Goal: Transaction & Acquisition: Purchase product/service

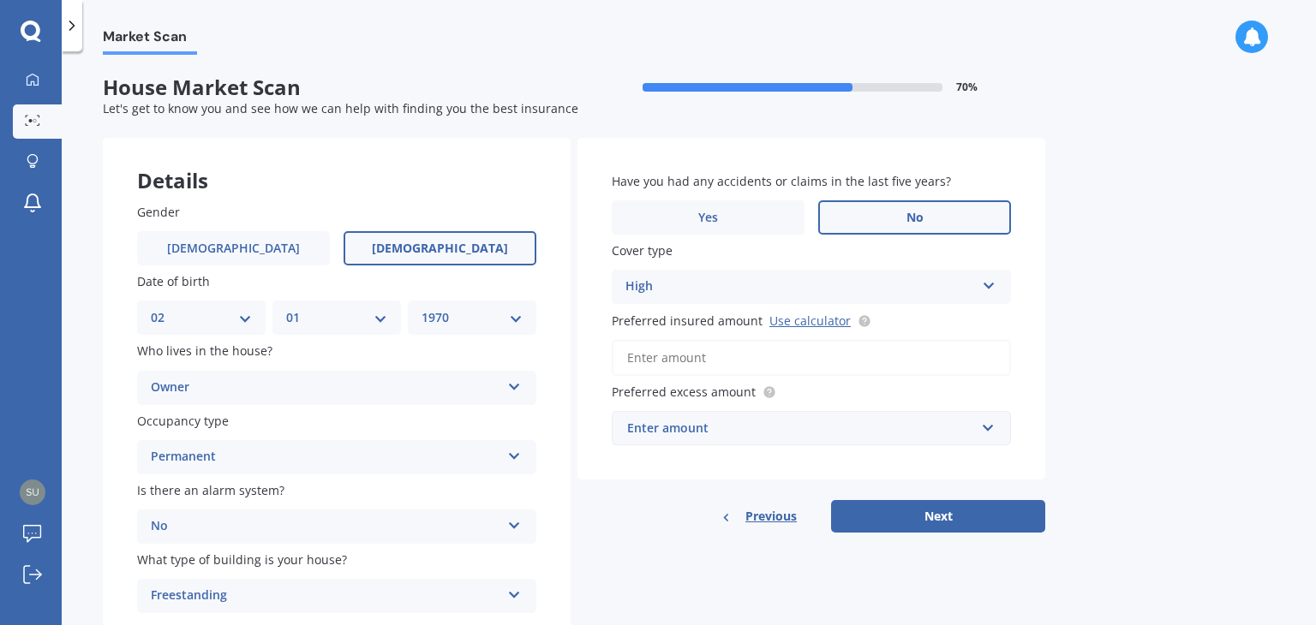
select select "02"
select select "01"
select select "1970"
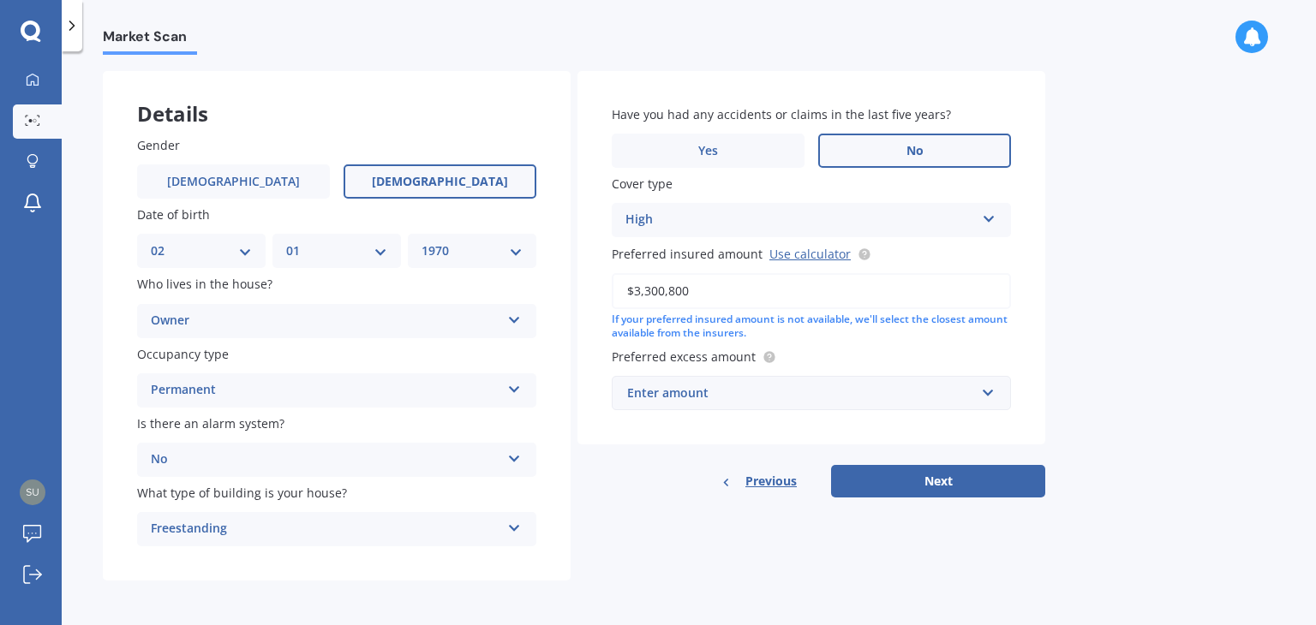
type input "$3,300,800"
click at [722, 400] on div "Enter amount" at bounding box center [801, 393] width 348 height 19
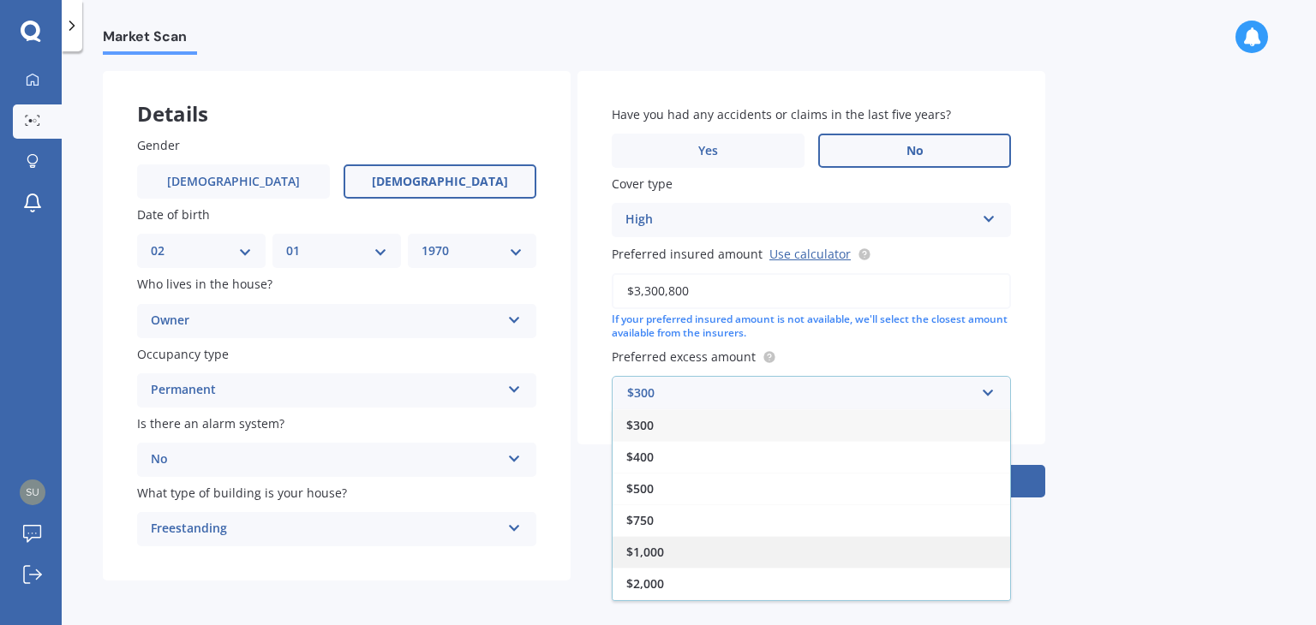
click at [685, 552] on div "$1,000" at bounding box center [810, 552] width 397 height 32
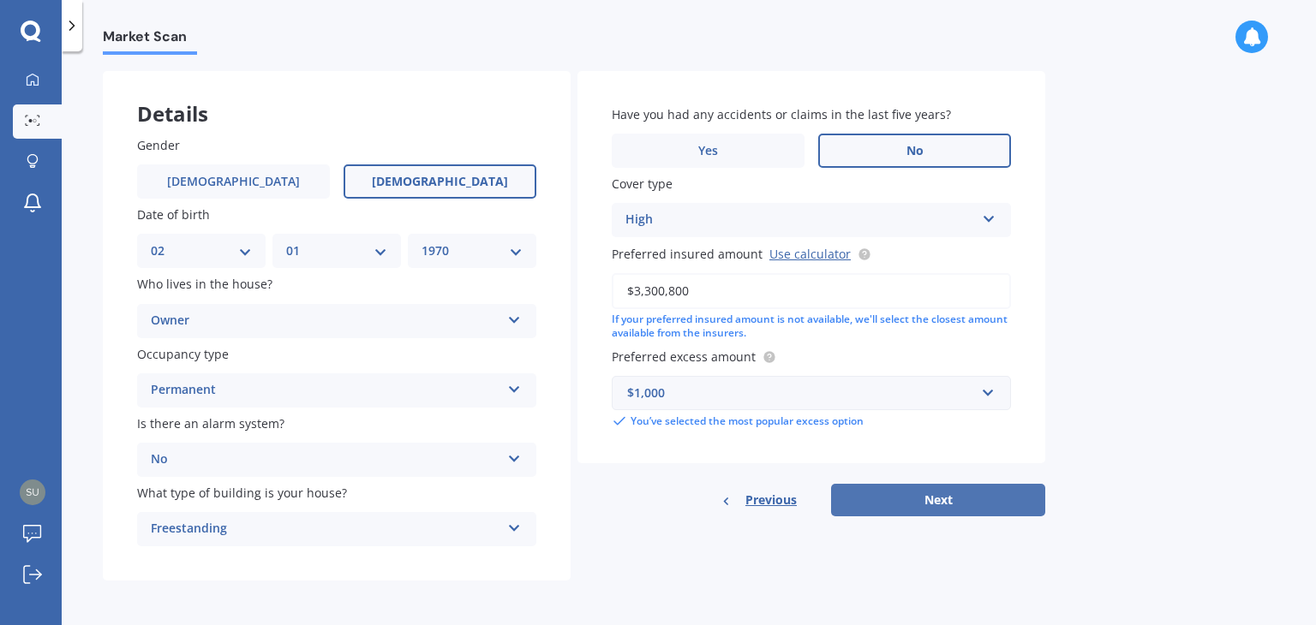
click at [928, 498] on button "Next" at bounding box center [938, 500] width 214 height 33
select select "02"
select select "01"
select select "1970"
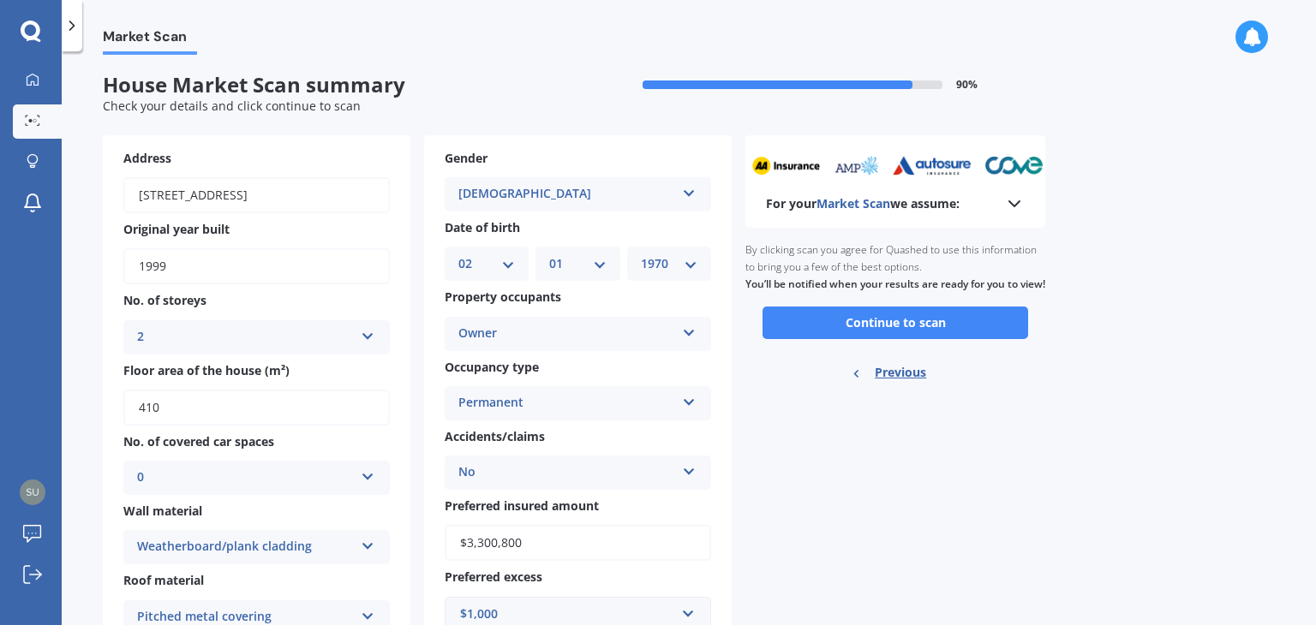
scroll to position [0, 0]
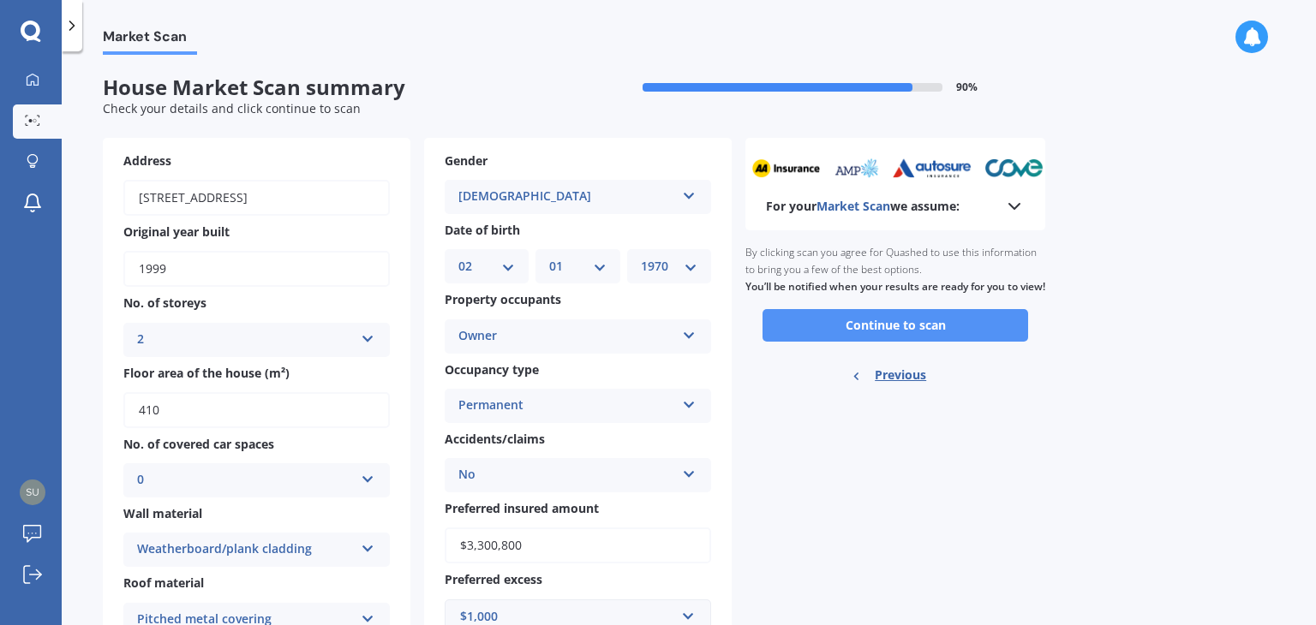
click at [892, 342] on button "Continue to scan" at bounding box center [895, 325] width 266 height 33
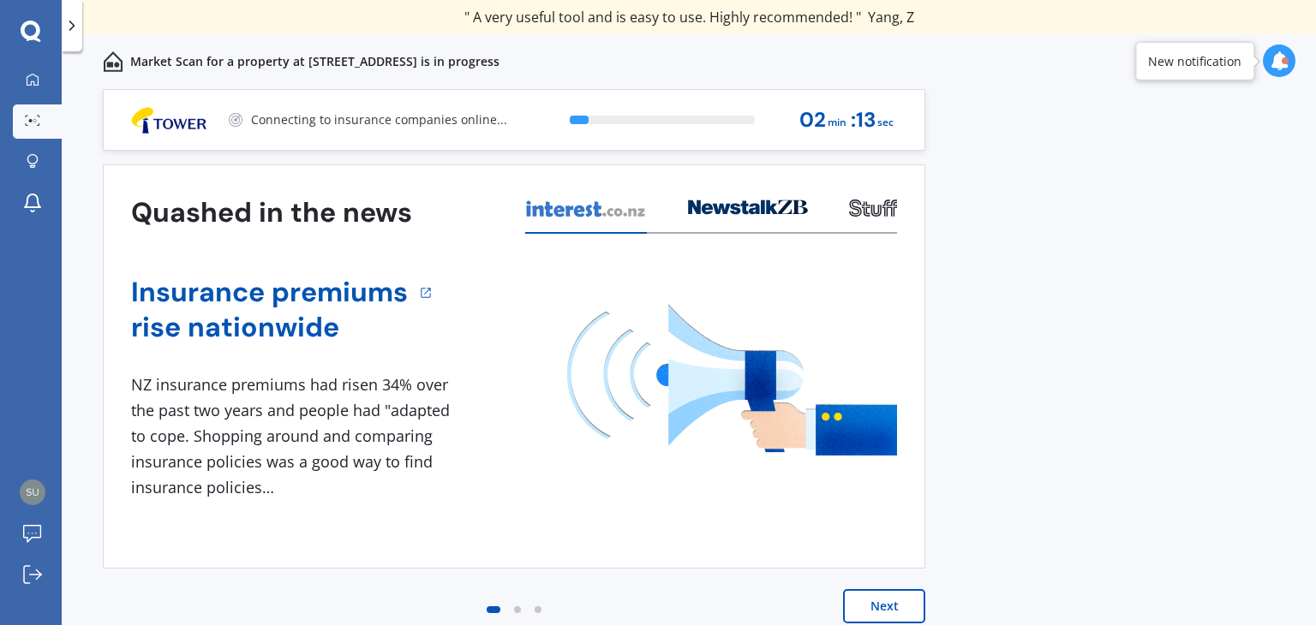
click at [883, 611] on button "Next" at bounding box center [884, 606] width 82 height 34
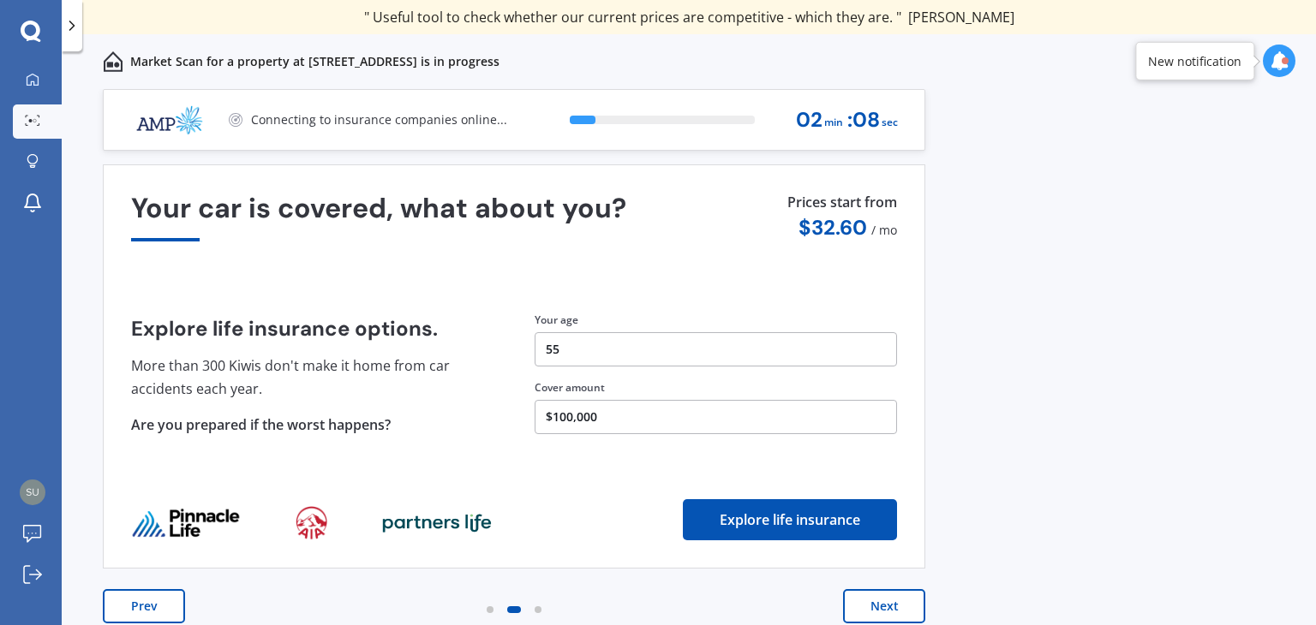
click at [879, 610] on button "Next" at bounding box center [884, 606] width 82 height 34
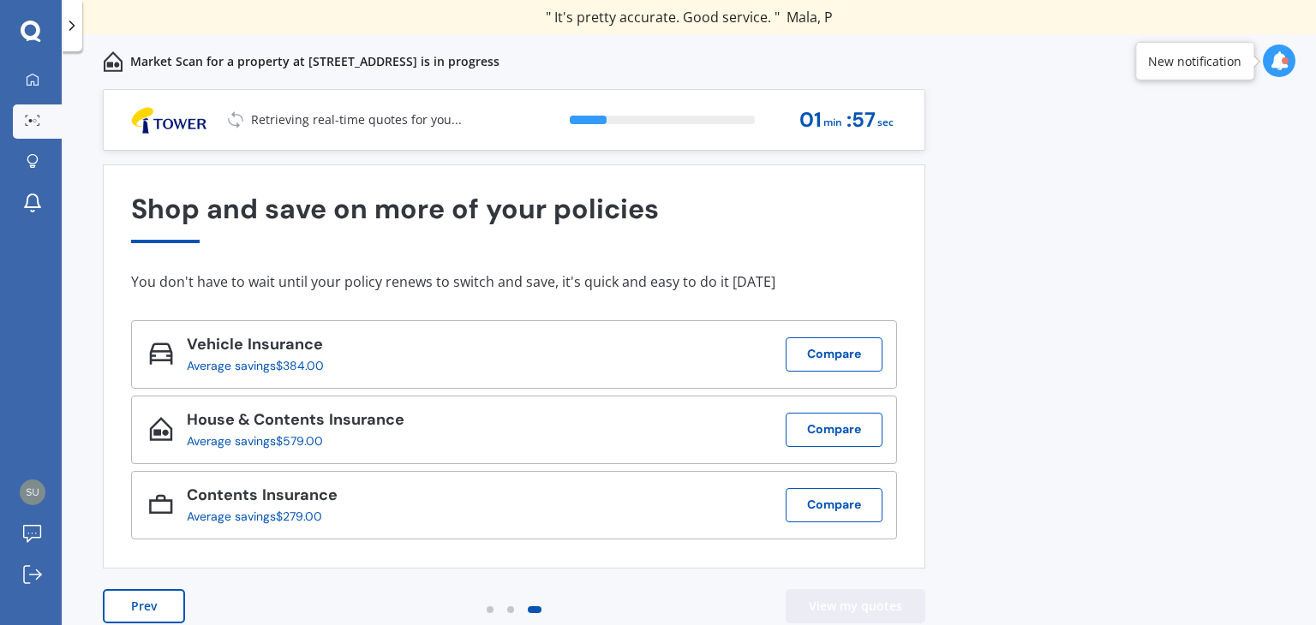
click at [831, 608] on button "View my quotes" at bounding box center [855, 606] width 140 height 34
click at [1183, 66] on div "New notification" at bounding box center [1194, 60] width 93 height 17
click at [1268, 59] on div at bounding box center [1278, 61] width 33 height 33
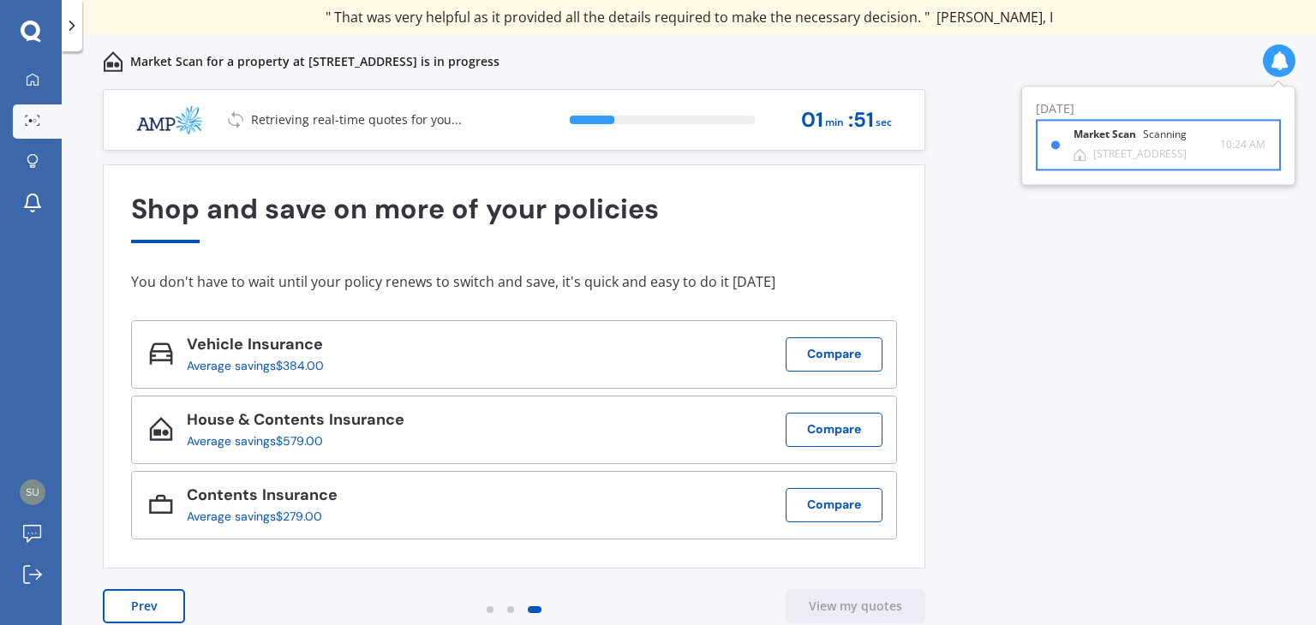
click at [1172, 148] on div "[STREET_ADDRESS]" at bounding box center [1139, 154] width 93 height 12
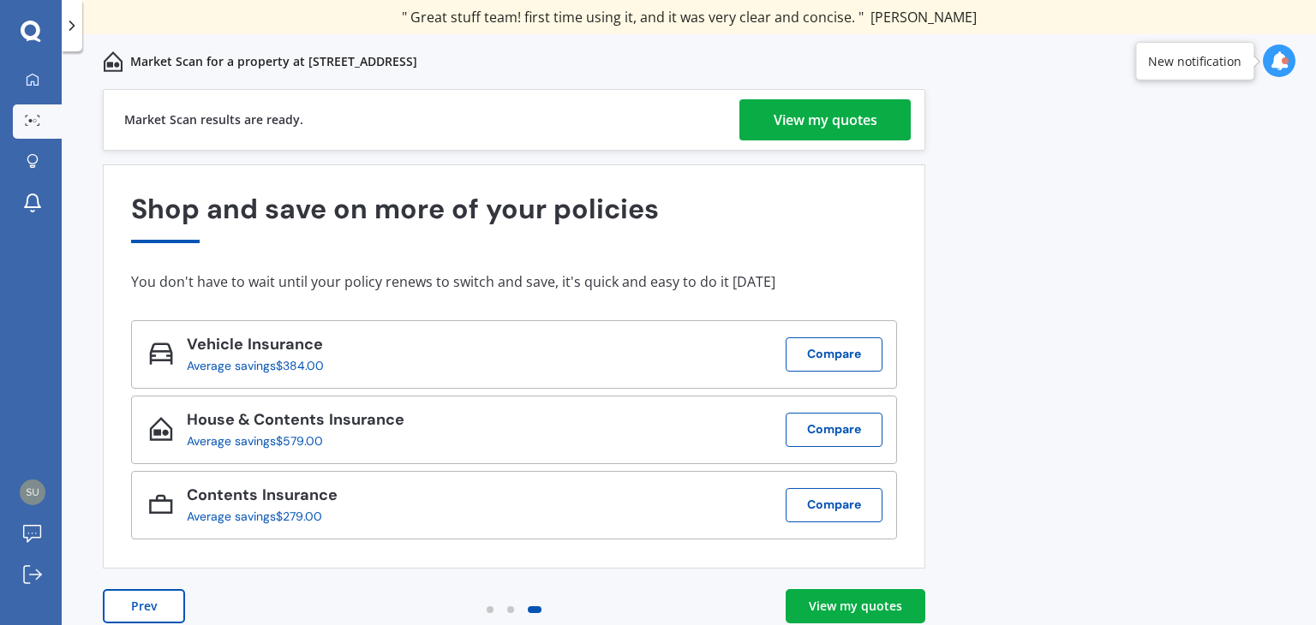
click at [797, 119] on div "View my quotes" at bounding box center [825, 119] width 104 height 41
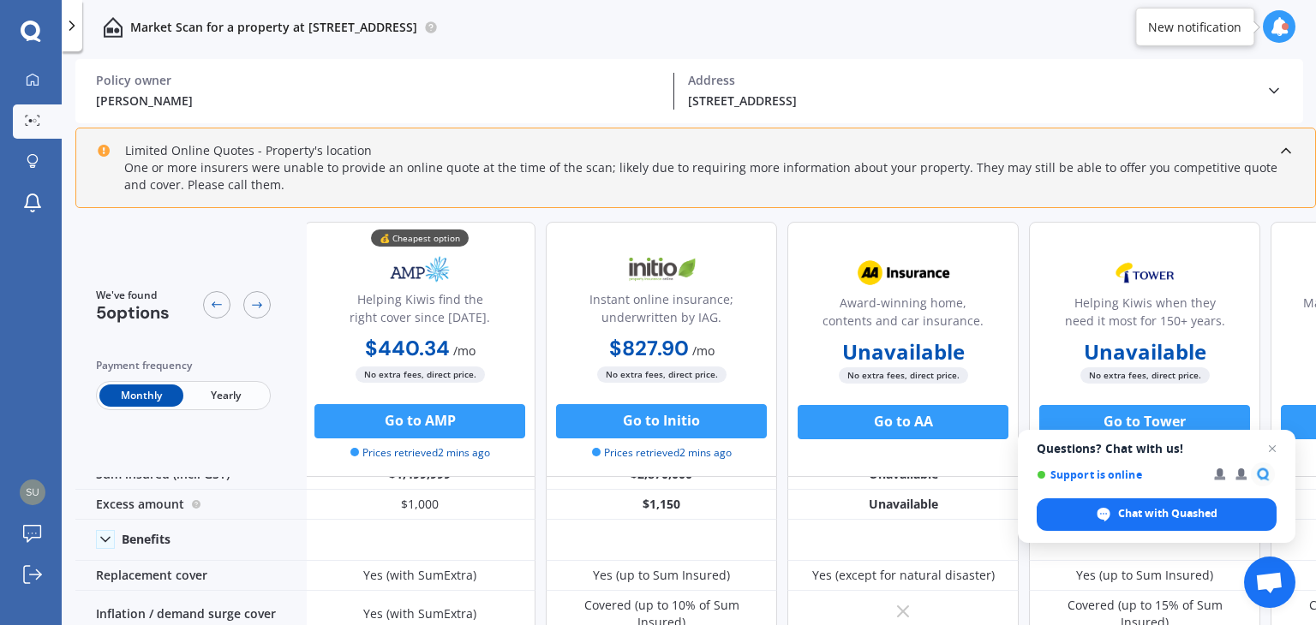
scroll to position [31, 0]
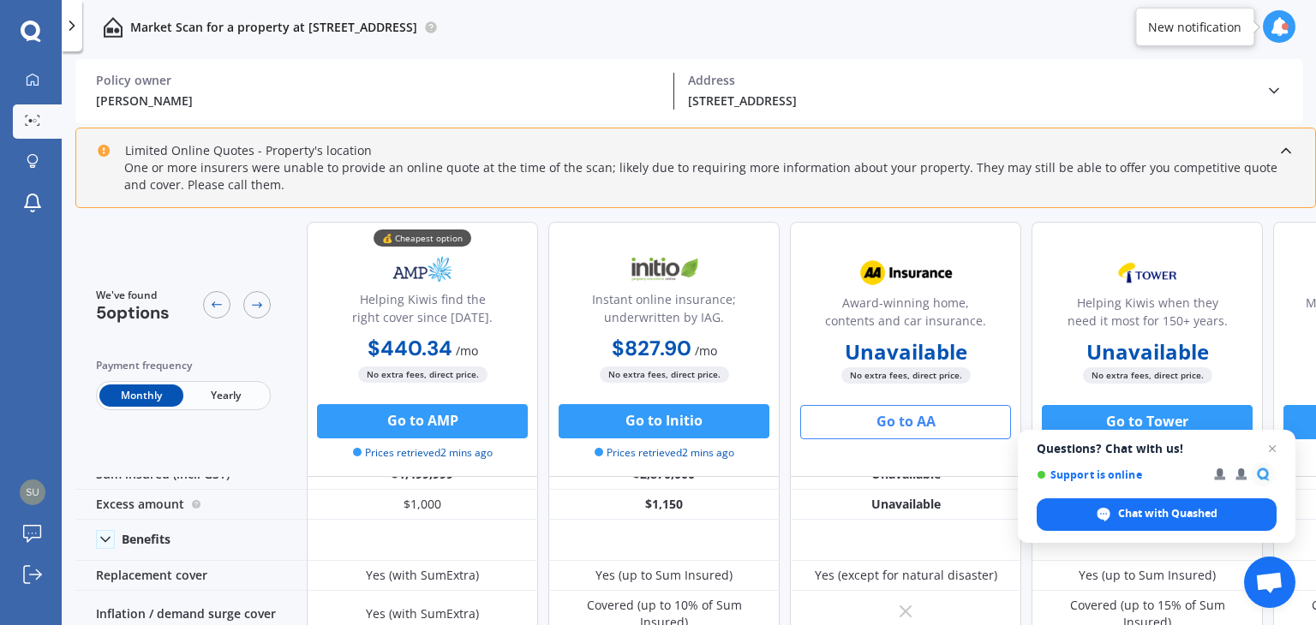
click at [863, 427] on button "Go to AA" at bounding box center [905, 422] width 211 height 34
